Goal: Task Accomplishment & Management: Complete application form

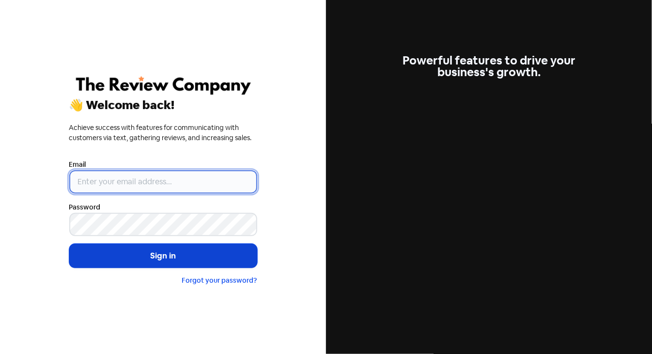
type input "[PERSON_NAME][EMAIL_ADDRESS][DOMAIN_NAME]"
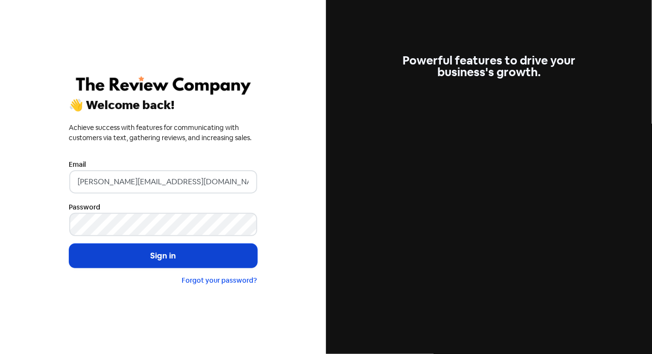
click at [165, 256] on button "Sign in" at bounding box center [163, 256] width 188 height 24
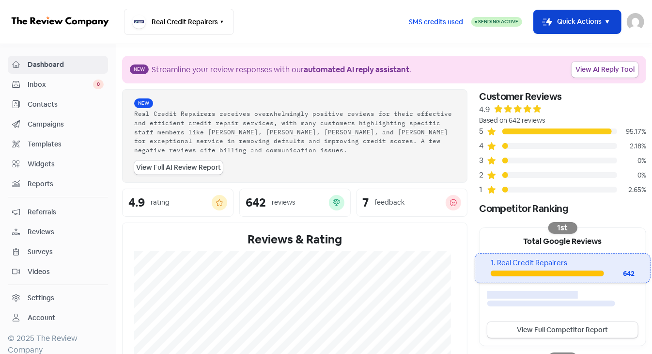
click at [603, 25] on icon "button" at bounding box center [607, 22] width 12 height 12
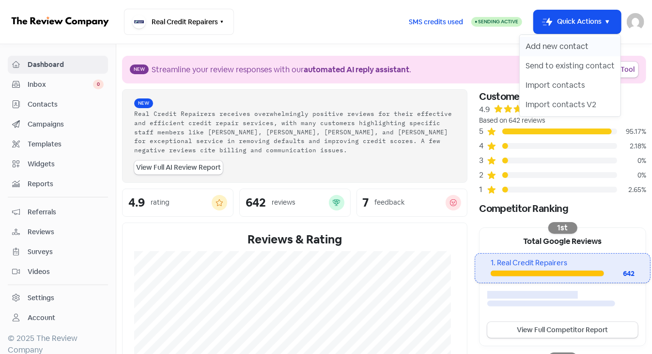
click at [581, 50] on button "Add new contact" at bounding box center [570, 46] width 101 height 19
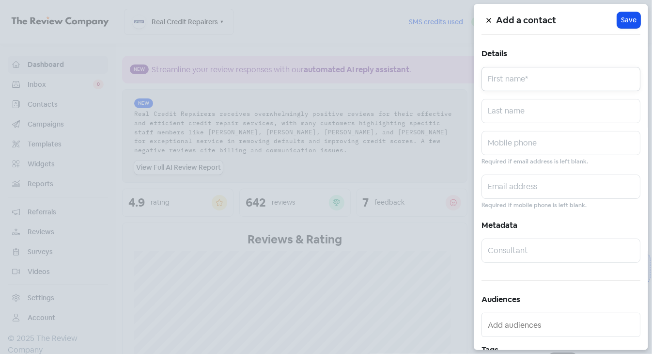
click at [502, 80] on input "text" at bounding box center [560, 79] width 159 height 24
paste input "[PERSON_NAME]"
drag, startPoint x: 528, startPoint y: 81, endPoint x: 582, endPoint y: 85, distance: 53.4
click at [581, 84] on input "[PERSON_NAME]" at bounding box center [560, 79] width 159 height 24
type input "[PERSON_NAME]"
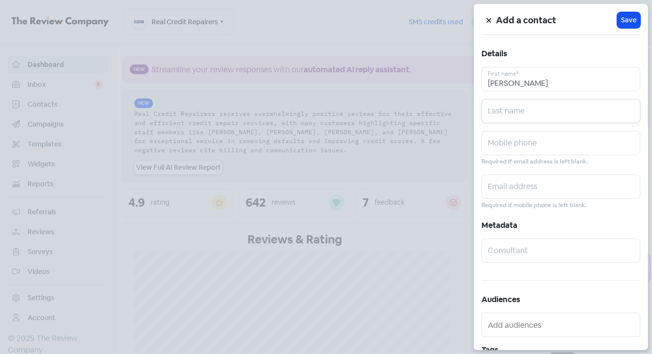
click at [498, 112] on input "text" at bounding box center [560, 111] width 159 height 24
paste input "[PERSON_NAME]"
type input "[PERSON_NAME]"
click at [527, 148] on input "text" at bounding box center [560, 143] width 159 height 24
paste input "0405540901"
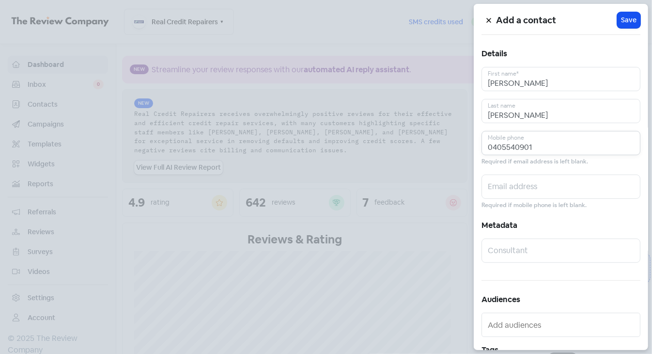
type input "0405540901"
click at [514, 186] on input "text" at bounding box center [560, 186] width 159 height 24
paste input "[PERSON_NAME][EMAIL_ADDRESS][DOMAIN_NAME]"
type input "[PERSON_NAME][EMAIL_ADDRESS][DOMAIN_NAME]"
click at [626, 19] on span "Save" at bounding box center [628, 20] width 15 height 10
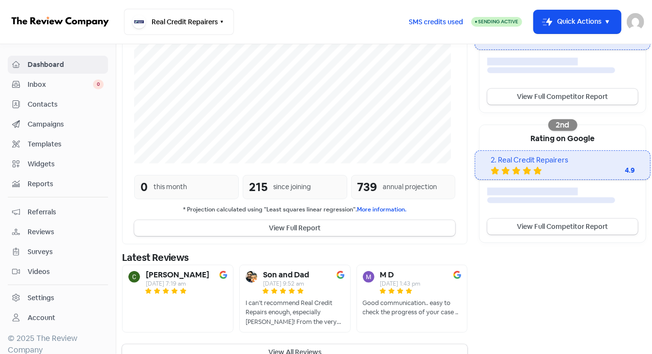
scroll to position [250, 0]
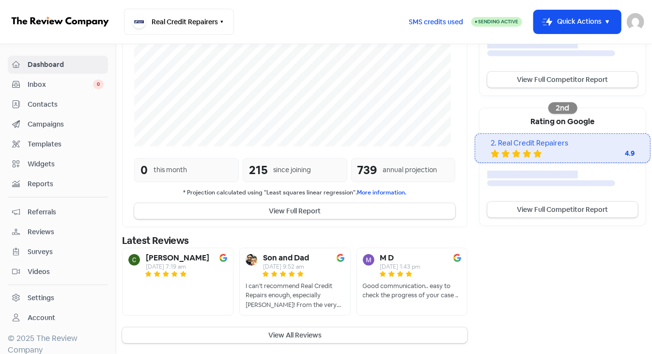
drag, startPoint x: 296, startPoint y: 331, endPoint x: 306, endPoint y: 324, distance: 11.6
click at [296, 331] on button "View All Reviews" at bounding box center [294, 335] width 345 height 16
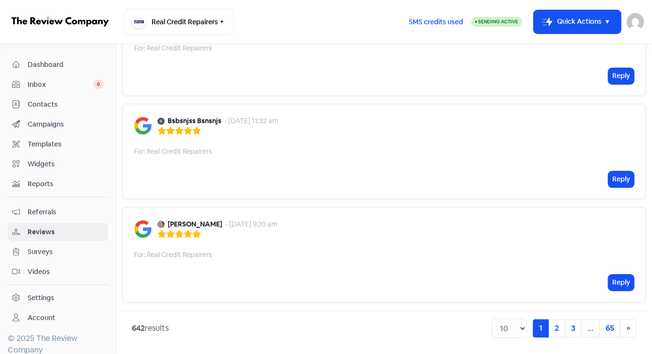
scroll to position [972, 0]
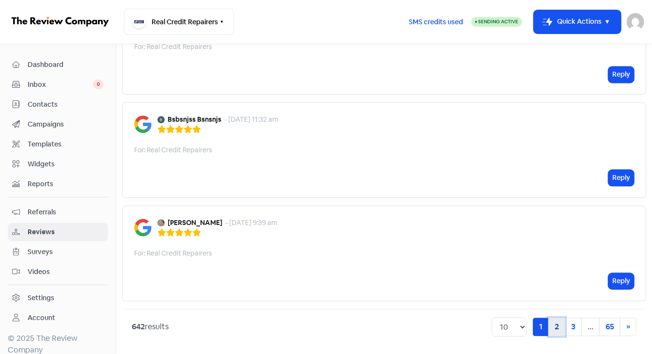
click at [550, 323] on link "2" at bounding box center [556, 326] width 17 height 18
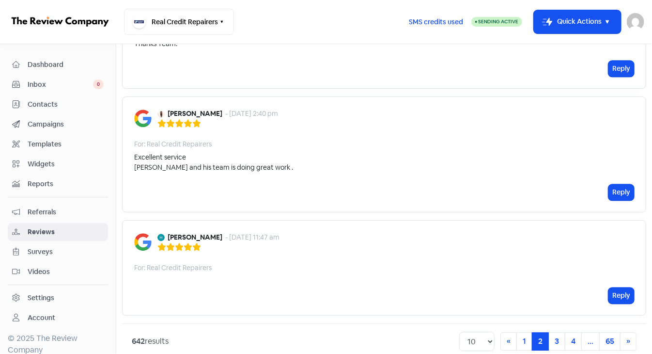
scroll to position [1052, 0]
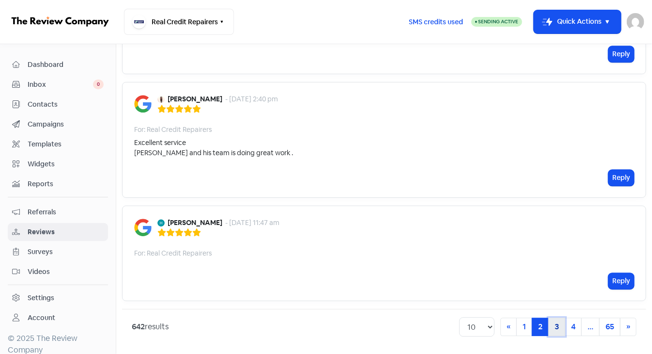
click at [548, 326] on link "3" at bounding box center [556, 326] width 17 height 18
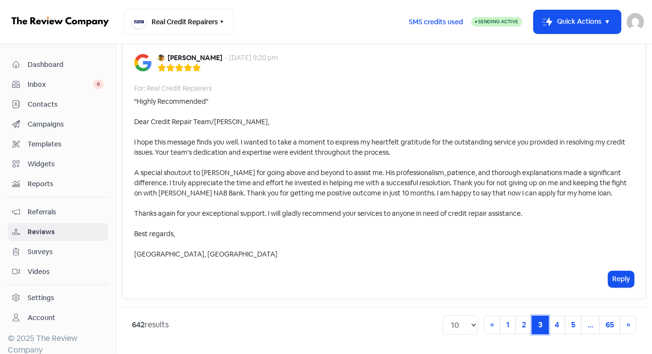
scroll to position [1133, 0]
click at [551, 324] on link "4" at bounding box center [556, 324] width 17 height 18
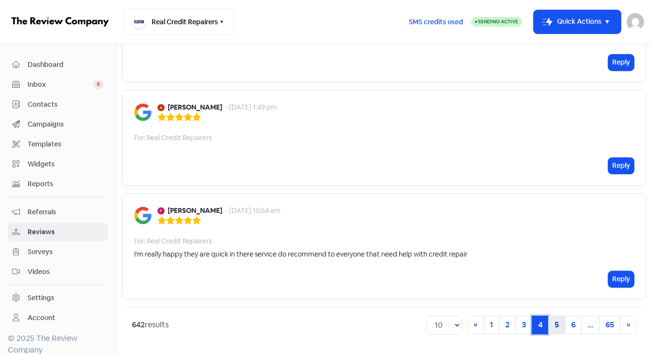
scroll to position [891, 0]
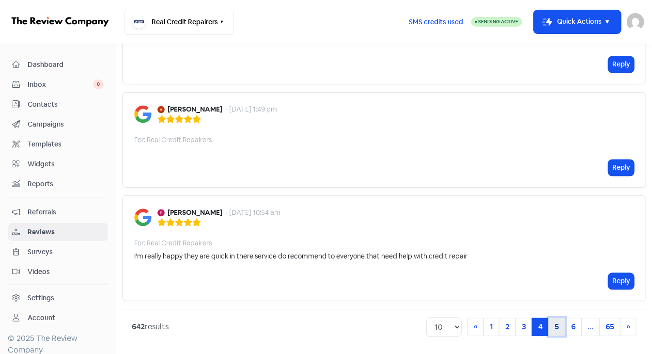
click at [552, 324] on link "5" at bounding box center [556, 326] width 17 height 18
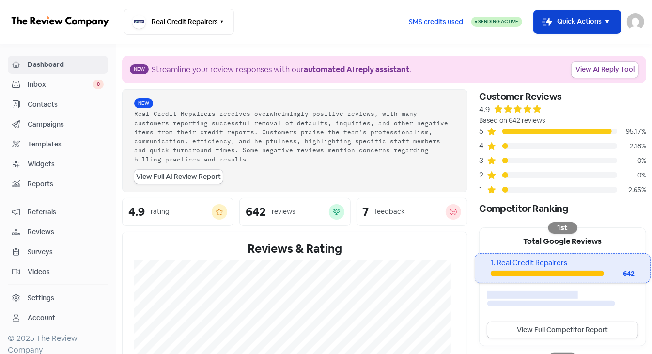
click at [610, 23] on icon "button" at bounding box center [607, 22] width 12 height 12
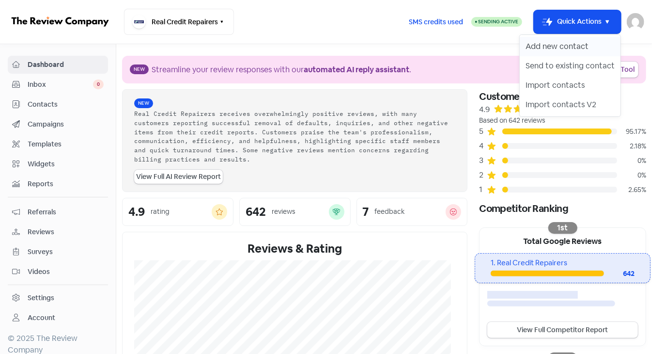
click at [564, 48] on button "Add new contact" at bounding box center [570, 46] width 101 height 19
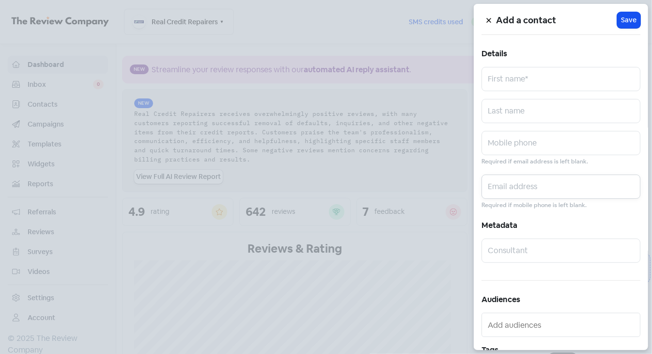
click at [523, 190] on input "text" at bounding box center [560, 186] width 159 height 24
paste input "[PERSON_NAME][EMAIL_ADDRESS][DOMAIN_NAME]"
type input "[PERSON_NAME][EMAIL_ADDRESS][DOMAIN_NAME]"
click at [506, 79] on input "text" at bounding box center [560, 79] width 159 height 24
paste input "[PERSON_NAME]"
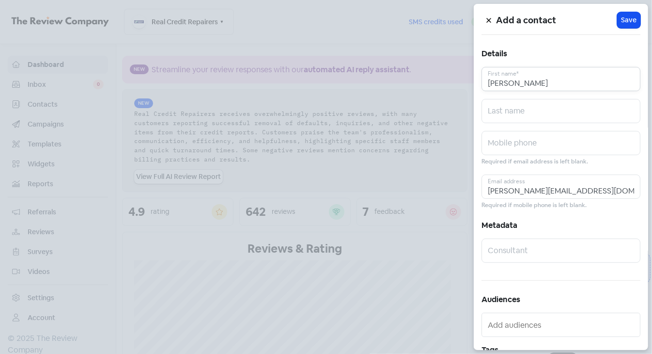
drag, startPoint x: 528, startPoint y: 80, endPoint x: 584, endPoint y: 85, distance: 55.9
click at [583, 85] on input "[PERSON_NAME]" at bounding box center [560, 79] width 159 height 24
type input "[PERSON_NAME]"
click at [506, 112] on input "text" at bounding box center [560, 111] width 159 height 24
paste input "[PERSON_NAME]"
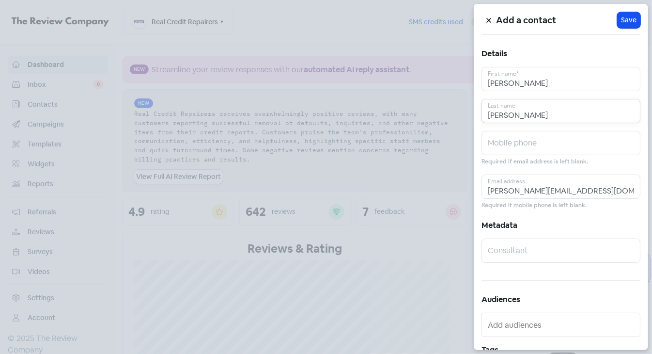
type input "[PERSON_NAME]"
click at [548, 86] on input "[PERSON_NAME]" at bounding box center [560, 79] width 159 height 24
click at [517, 147] on input "text" at bounding box center [560, 143] width 159 height 24
paste input "0405540901"
type input "0405540901"
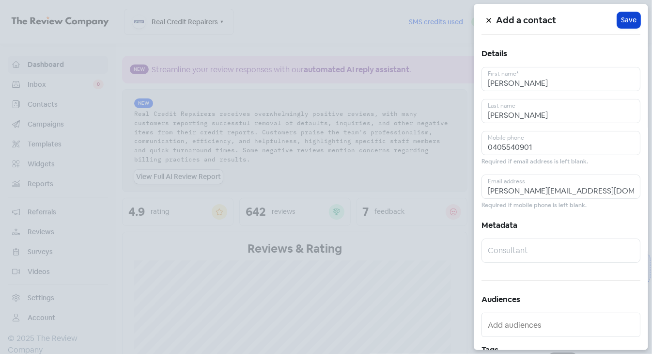
click at [623, 18] on span "Save" at bounding box center [628, 20] width 15 height 10
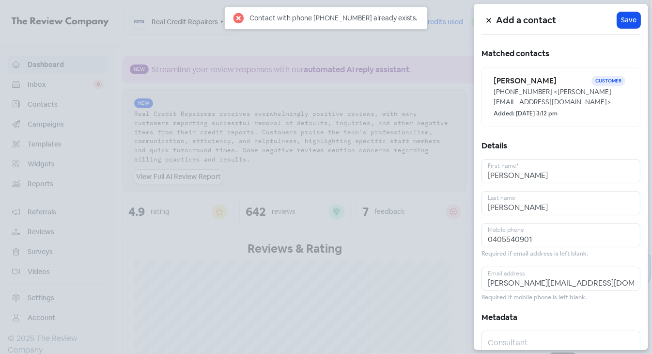
click at [489, 22] on icon at bounding box center [489, 20] width 6 height 6
